Goal: Task Accomplishment & Management: Manage account settings

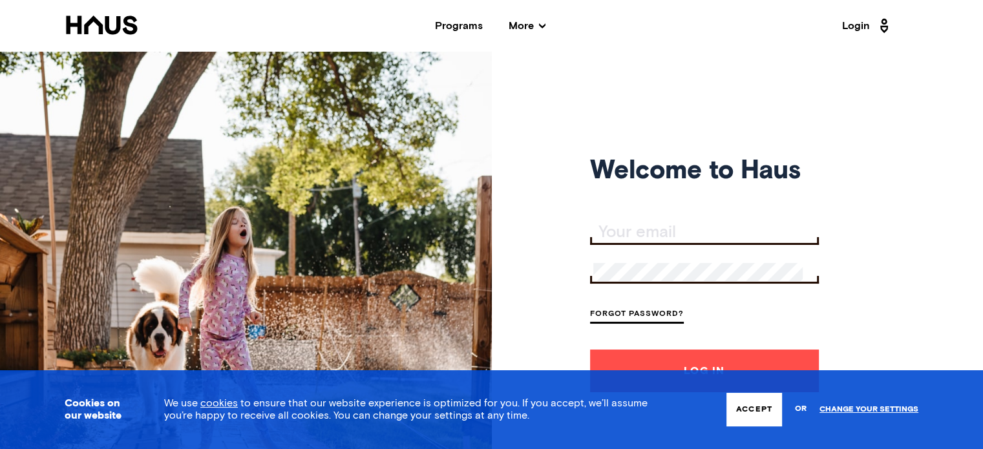
click at [617, 232] on input "Your email" at bounding box center [706, 233] width 226 height 18
type input "tim_shaw@live.com"
click at [654, 281] on div at bounding box center [704, 272] width 229 height 23
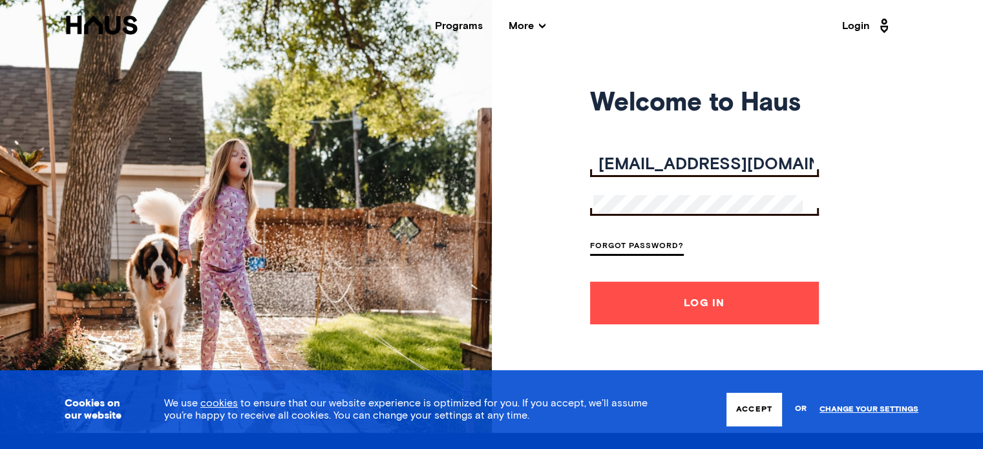
scroll to position [110, 0]
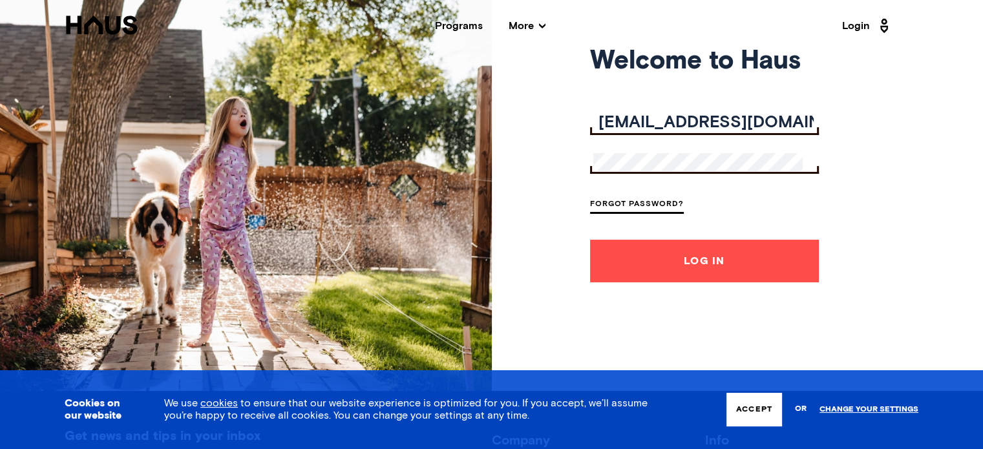
click at [677, 264] on button "Log In" at bounding box center [704, 261] width 229 height 43
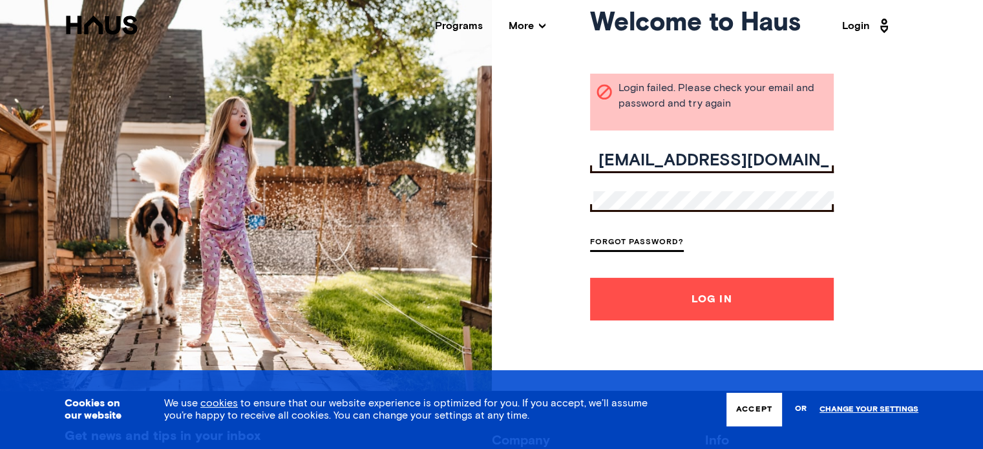
click at [542, 200] on div "Welcome to Haus Login failed. Please check your email and password and try agai…" at bounding box center [491, 166] width 983 height 449
click at [590, 278] on button "Log In" at bounding box center [712, 299] width 244 height 43
click at [757, 415] on button "Accept" at bounding box center [755, 410] width 56 height 34
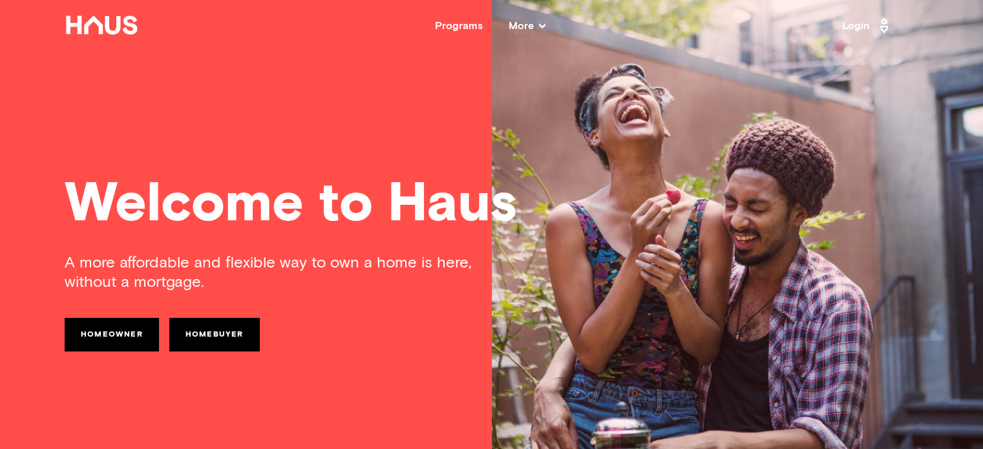
click at [856, 28] on link "Login" at bounding box center [867, 26] width 50 height 21
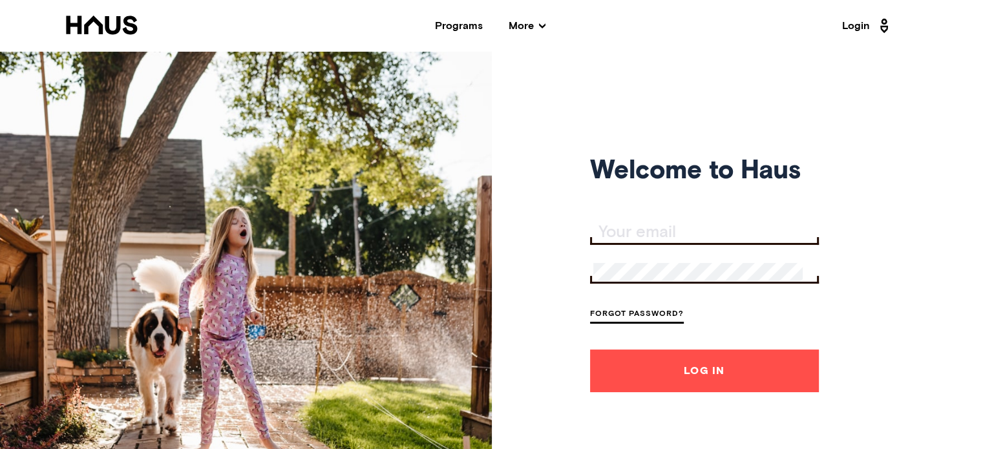
click at [636, 237] on div at bounding box center [704, 233] width 229 height 23
type input "[EMAIL_ADDRESS][DOMAIN_NAME]"
click at [646, 317] on link "Forgot Password?" at bounding box center [637, 314] width 94 height 17
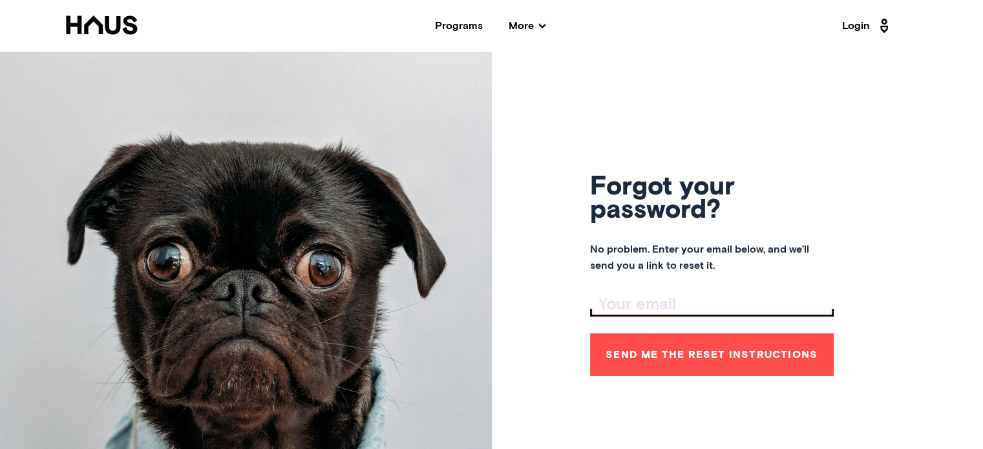
click at [635, 303] on input "Your email" at bounding box center [713, 305] width 240 height 18
type input "[EMAIL_ADDRESS][DOMAIN_NAME]"
click at [706, 360] on button "Send me the reset instructions" at bounding box center [712, 355] width 244 height 43
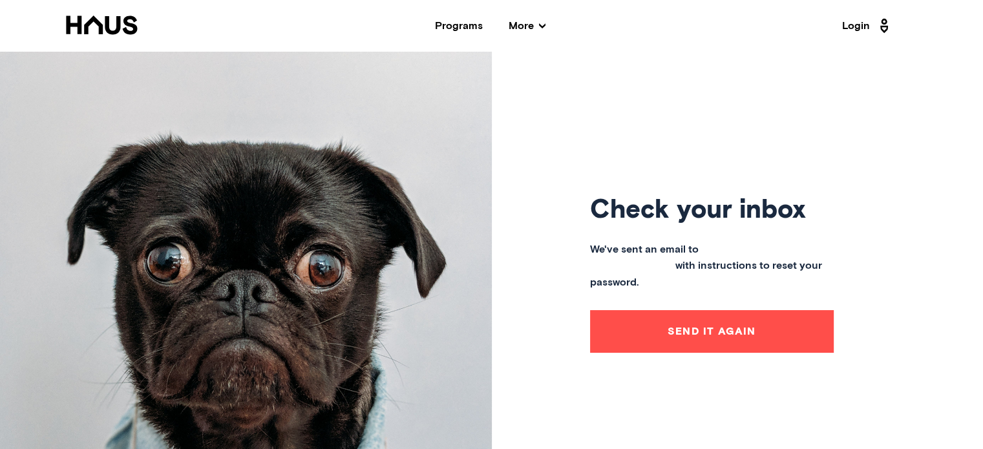
click at [859, 23] on link "Login" at bounding box center [867, 26] width 50 height 21
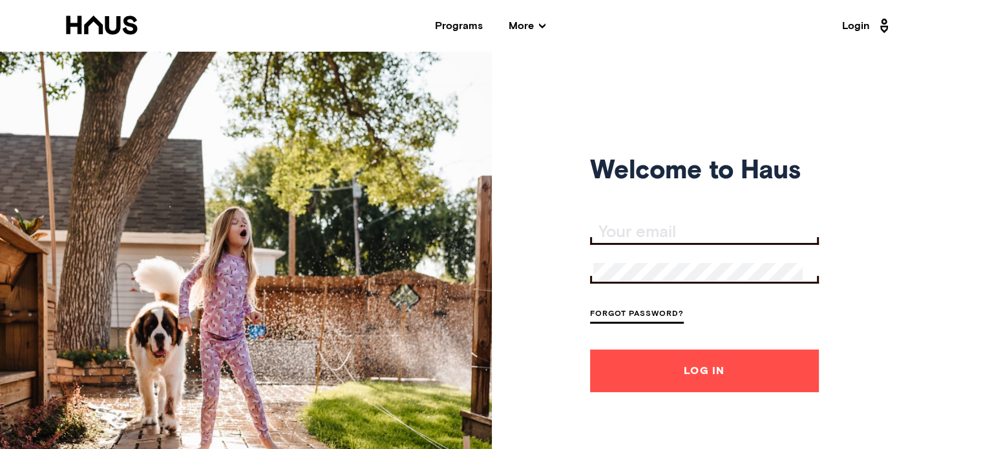
click at [623, 233] on input "Your email" at bounding box center [706, 233] width 226 height 18
type input "[EMAIL_ADDRESS][DOMAIN_NAME]"
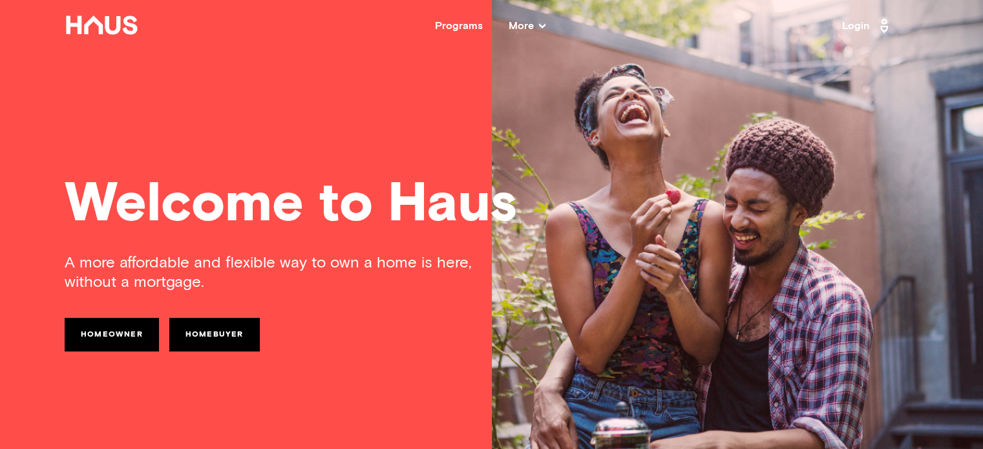
click at [525, 25] on span "More" at bounding box center [527, 26] width 37 height 10
